Goal: Information Seeking & Learning: Find contact information

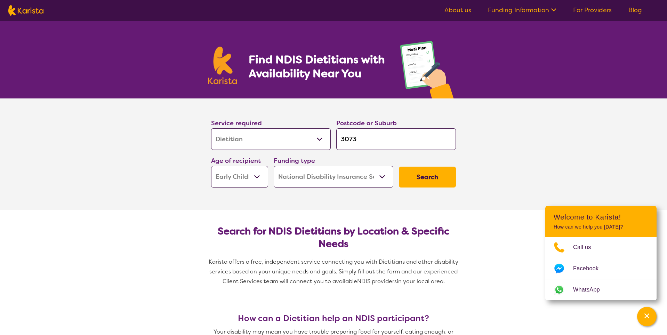
select select "Dietitian"
select select "EC"
select select "NDIS"
select select "Dietitian"
select select "EC"
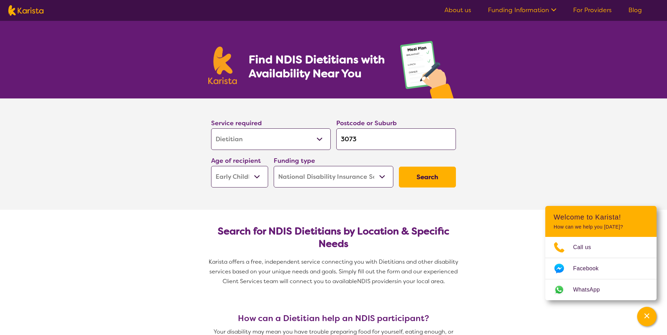
select select "NDIS"
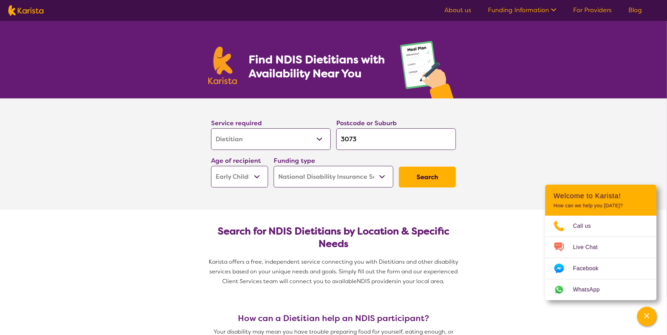
click at [362, 142] on input "3073" at bounding box center [396, 139] width 120 height 22
type input "307"
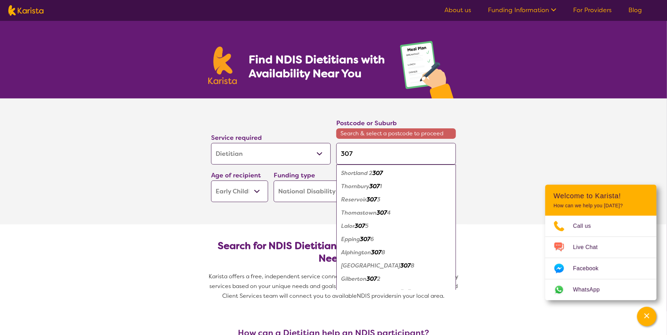
click at [368, 199] on em "307" at bounding box center [371, 199] width 10 height 7
type input "3073"
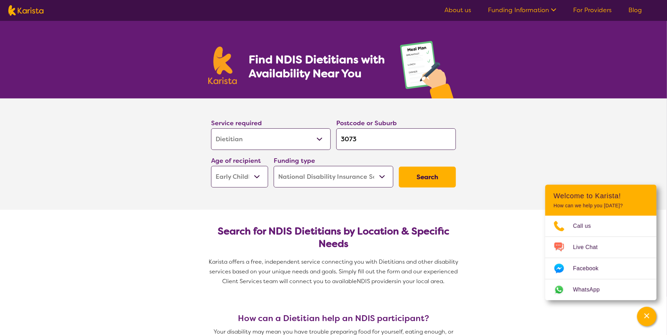
click at [372, 177] on select "Home Care Package (HCP) National Disability Insurance Scheme (NDIS) I don't know" at bounding box center [334, 177] width 120 height 22
click at [418, 177] on button "Search" at bounding box center [427, 176] width 57 height 21
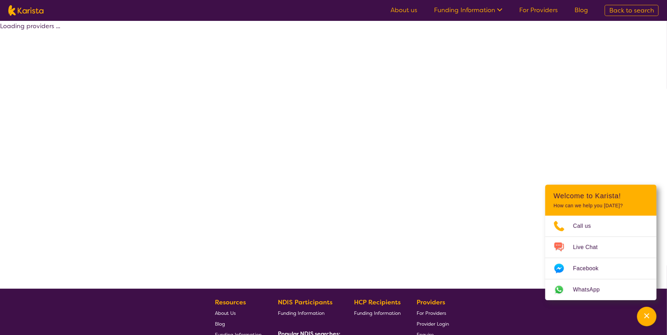
select select "by_score"
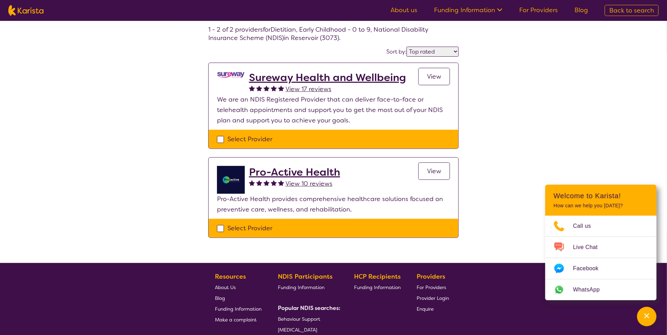
scroll to position [23, 0]
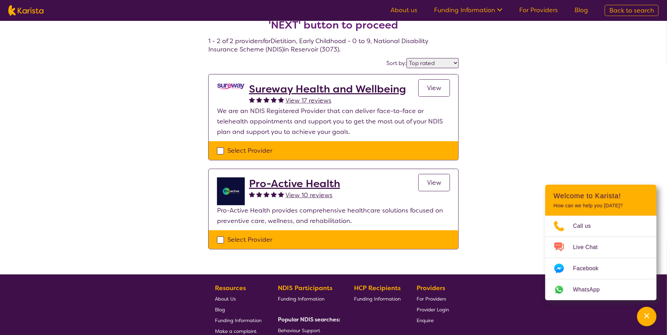
click at [292, 90] on h2 "Sureway Health and Wellbeing" at bounding box center [327, 89] width 157 height 13
click at [288, 181] on h2 "Pro-Active Health" at bounding box center [294, 183] width 91 height 13
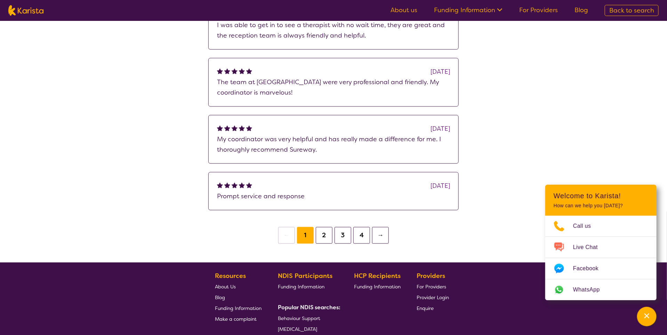
scroll to position [765, 0]
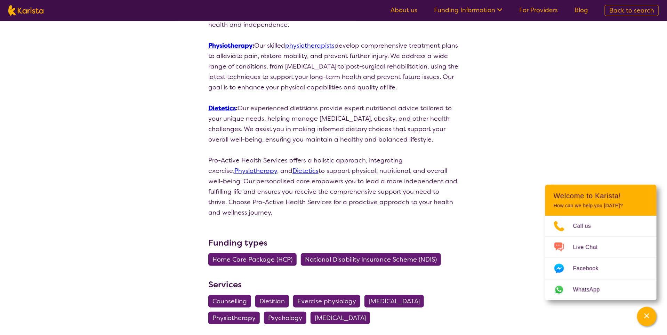
scroll to position [290, 0]
